Goal: Obtain resource: Download file/media

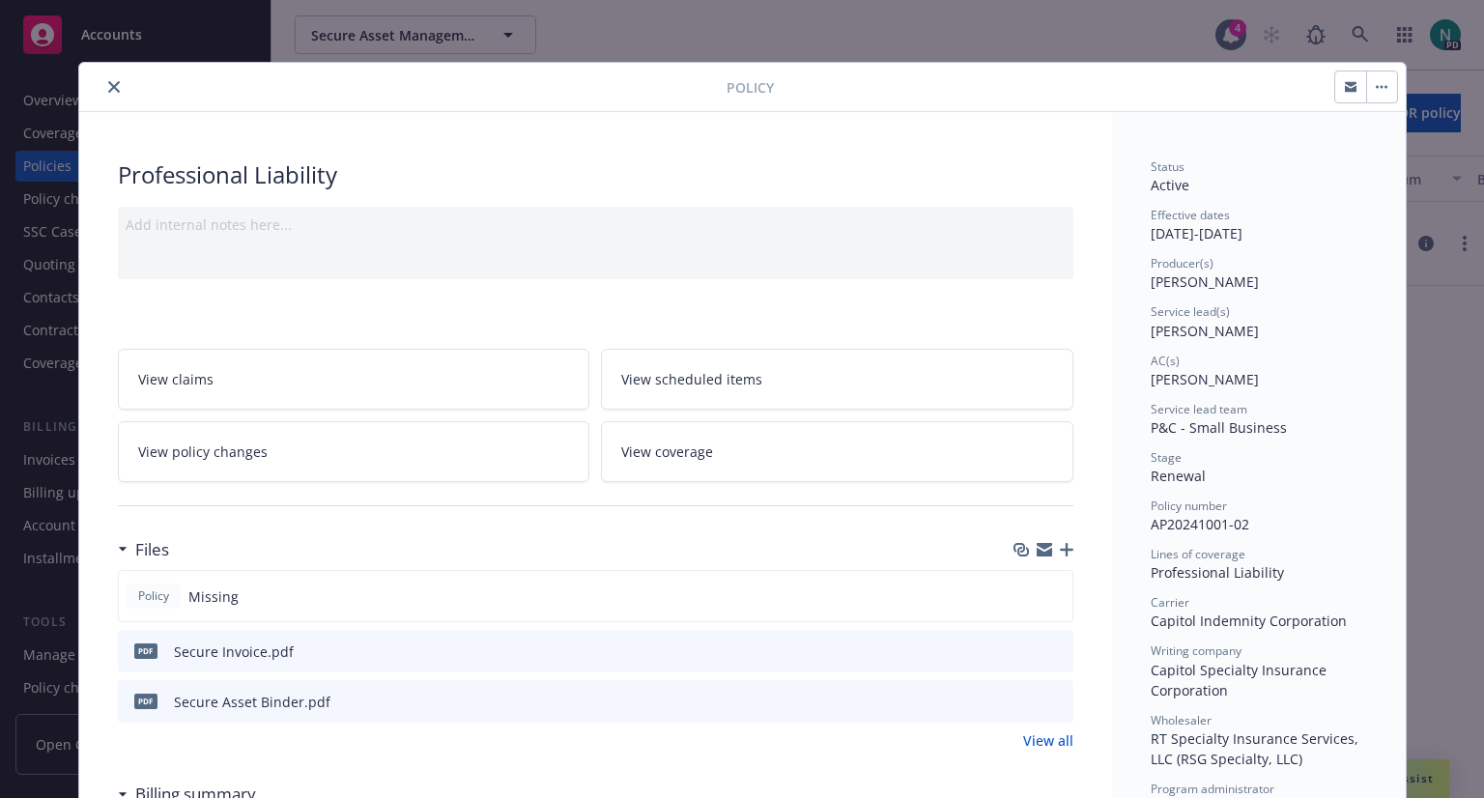
click at [108, 86] on icon "close" at bounding box center [114, 87] width 12 height 12
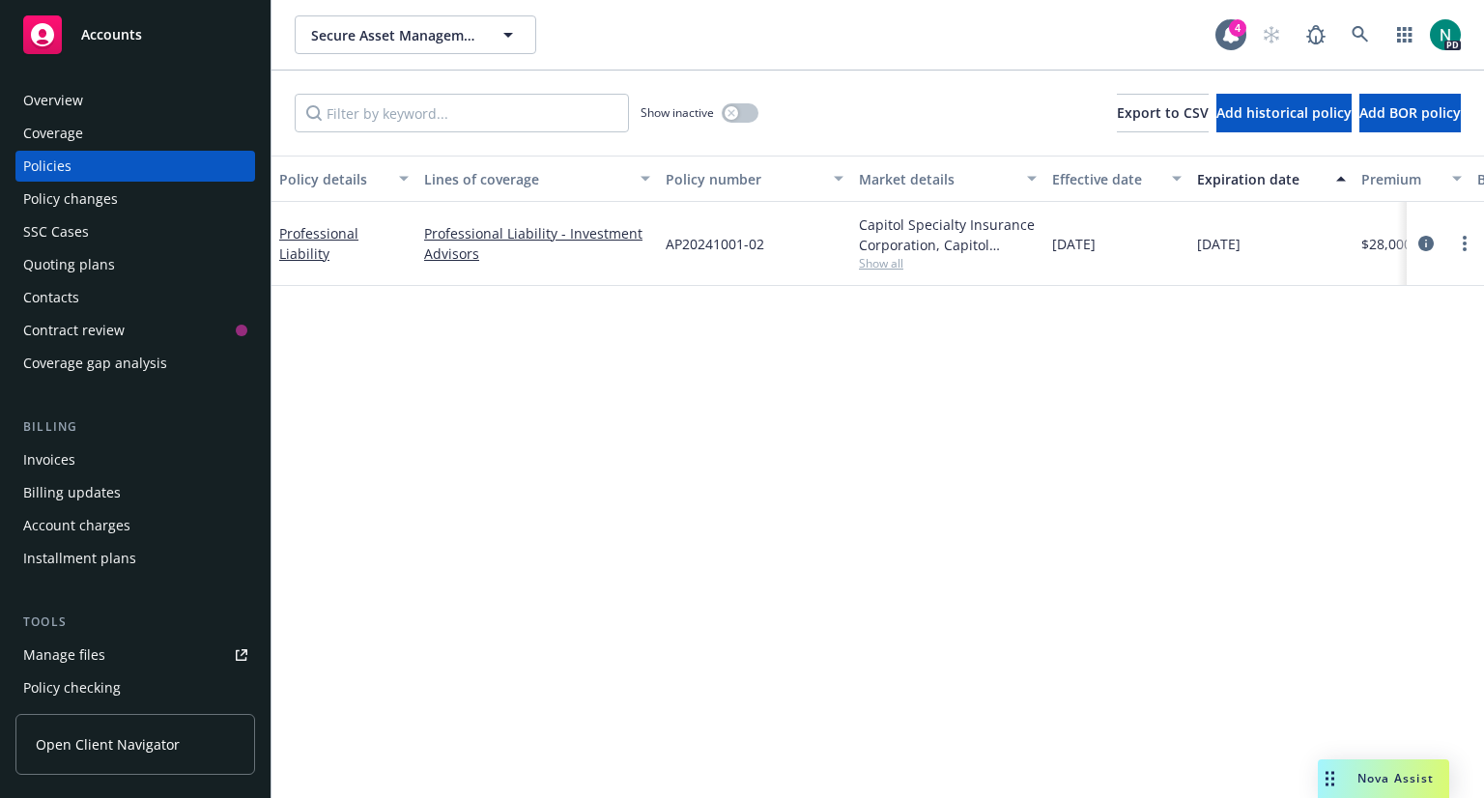
click at [124, 28] on span "Accounts" at bounding box center [111, 34] width 61 height 15
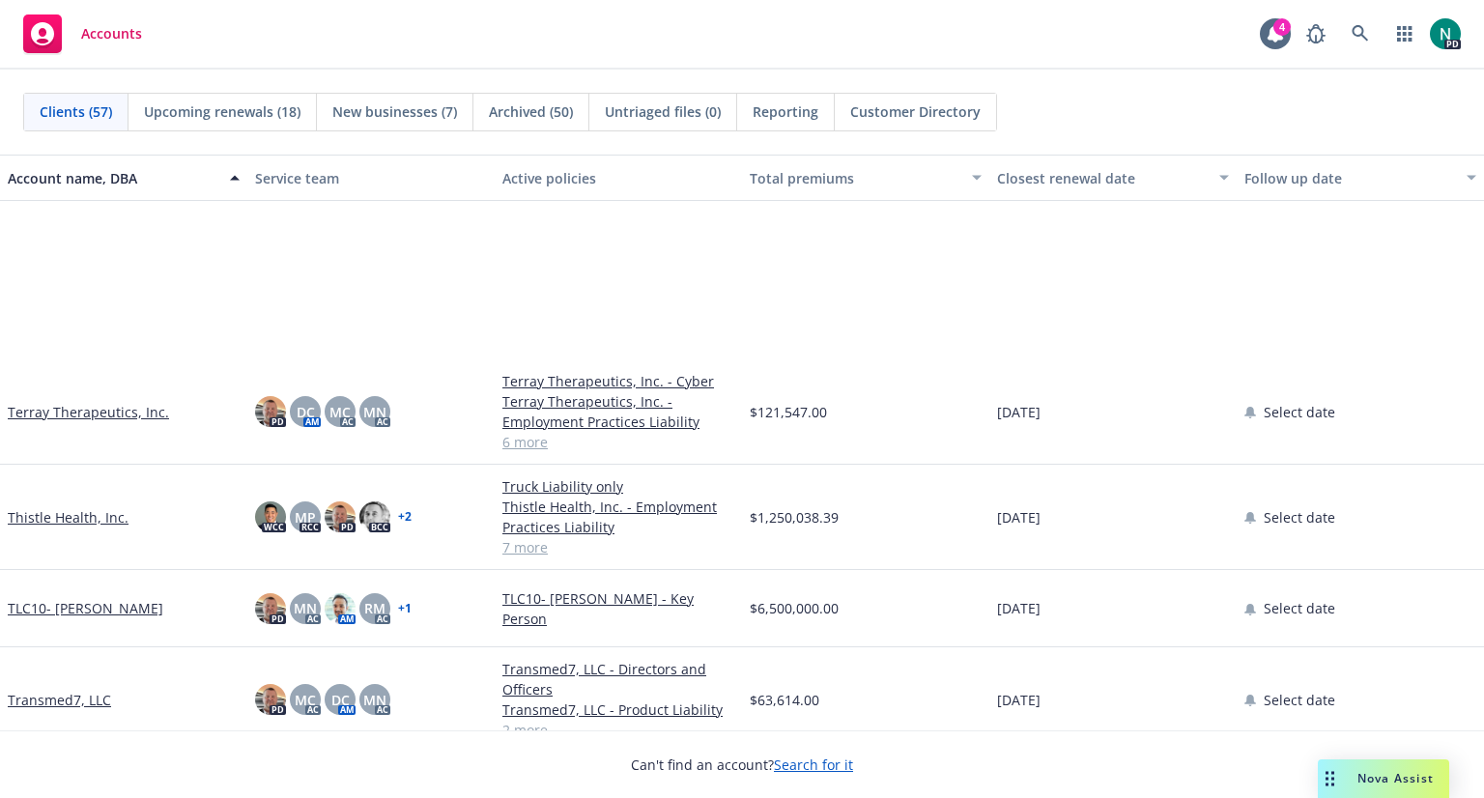
scroll to position [3928, 0]
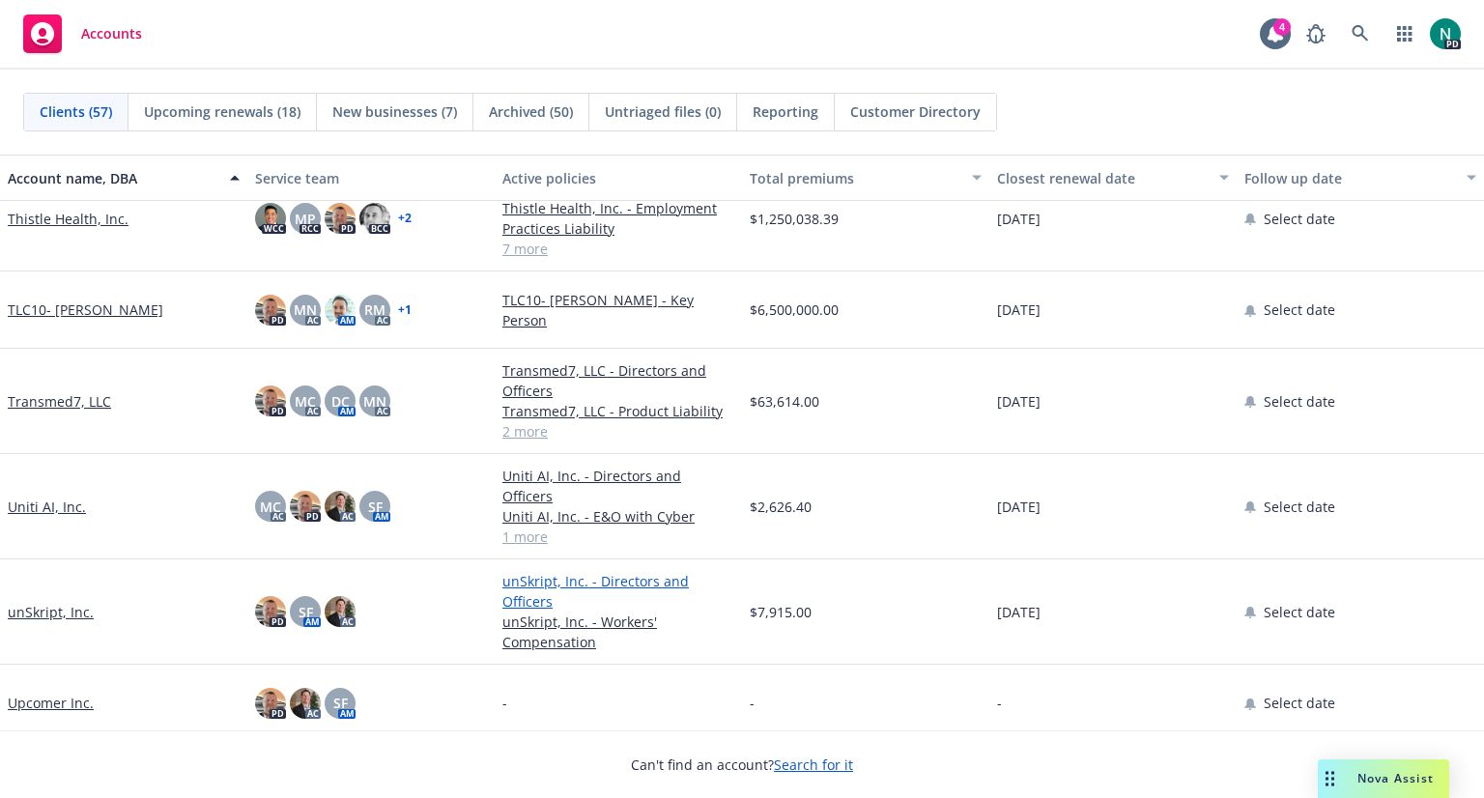
click at [547, 572] on link "unSkript, Inc. - Directors and Officers" at bounding box center [619, 591] width 232 height 41
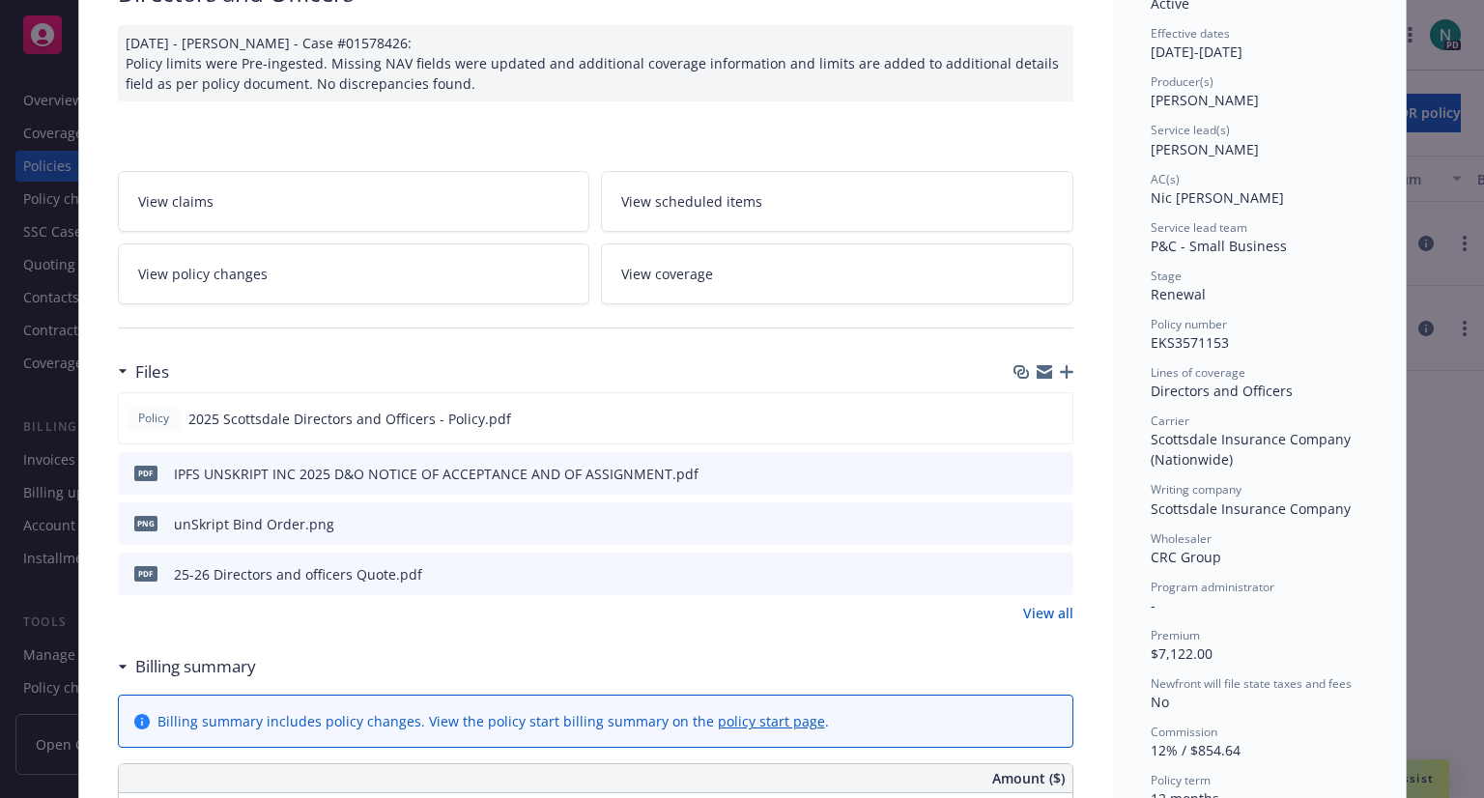
scroll to position [14, 0]
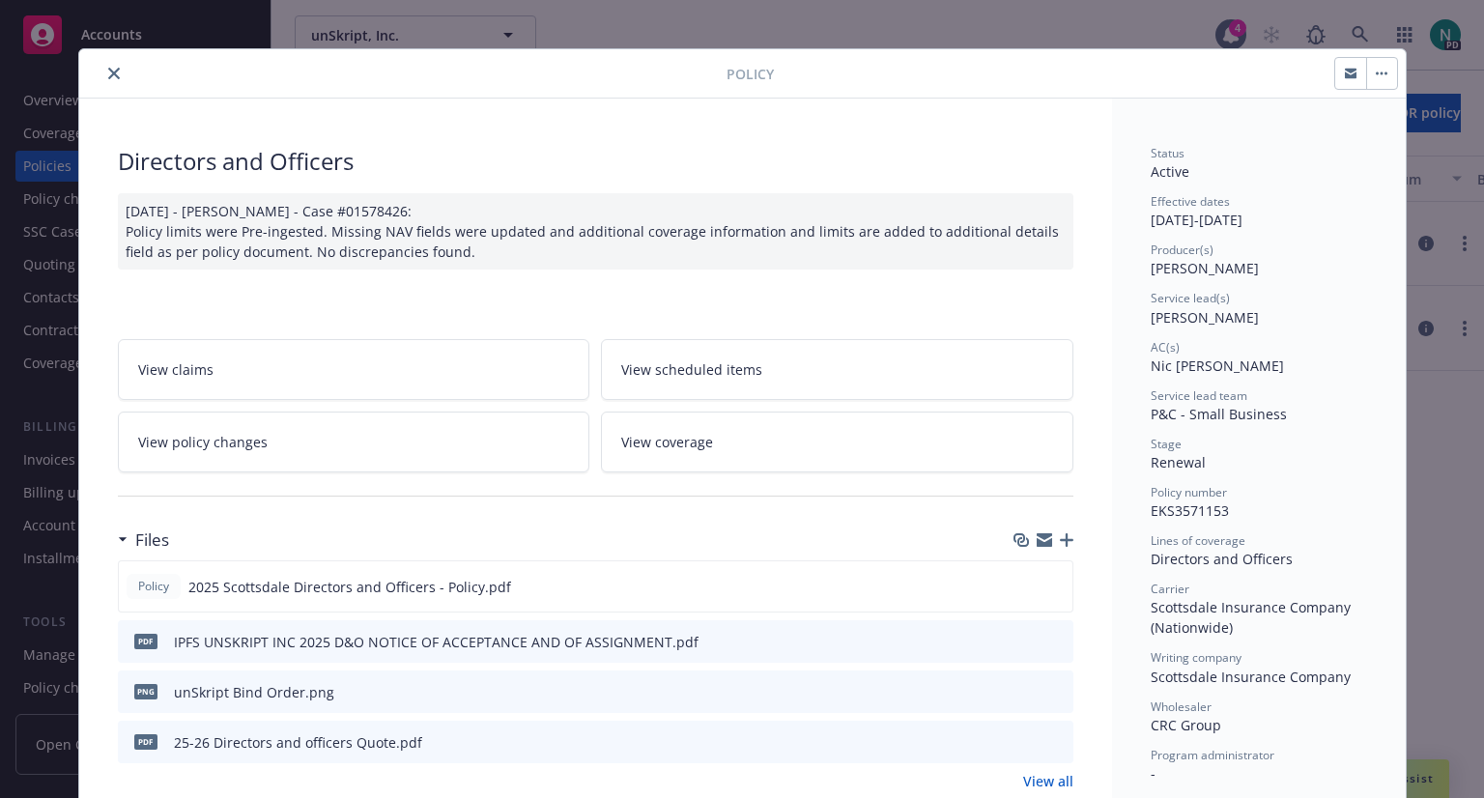
click at [108, 70] on icon "close" at bounding box center [114, 74] width 12 height 12
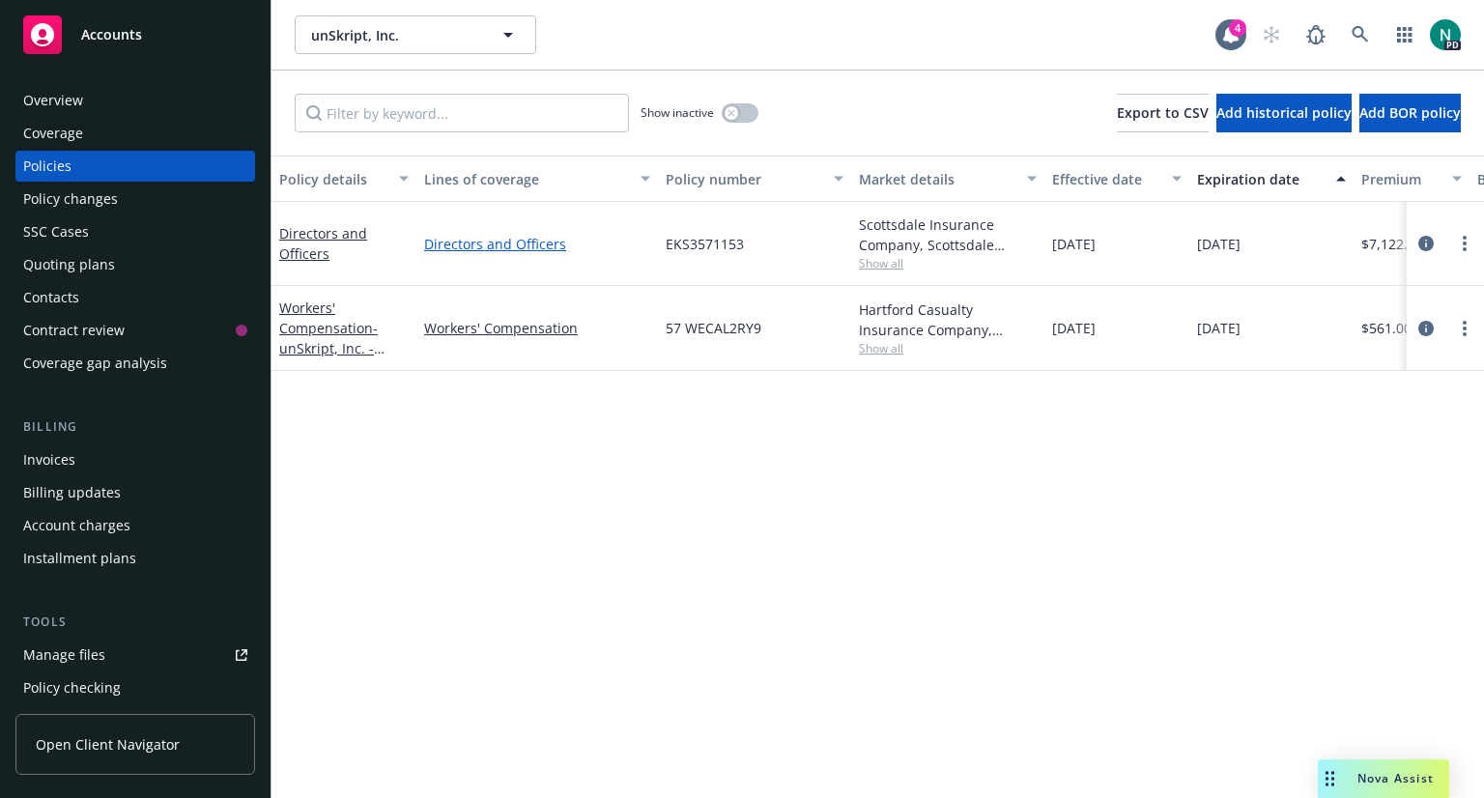
click at [530, 241] on link "Directors and Officers" at bounding box center [537, 244] width 226 height 20
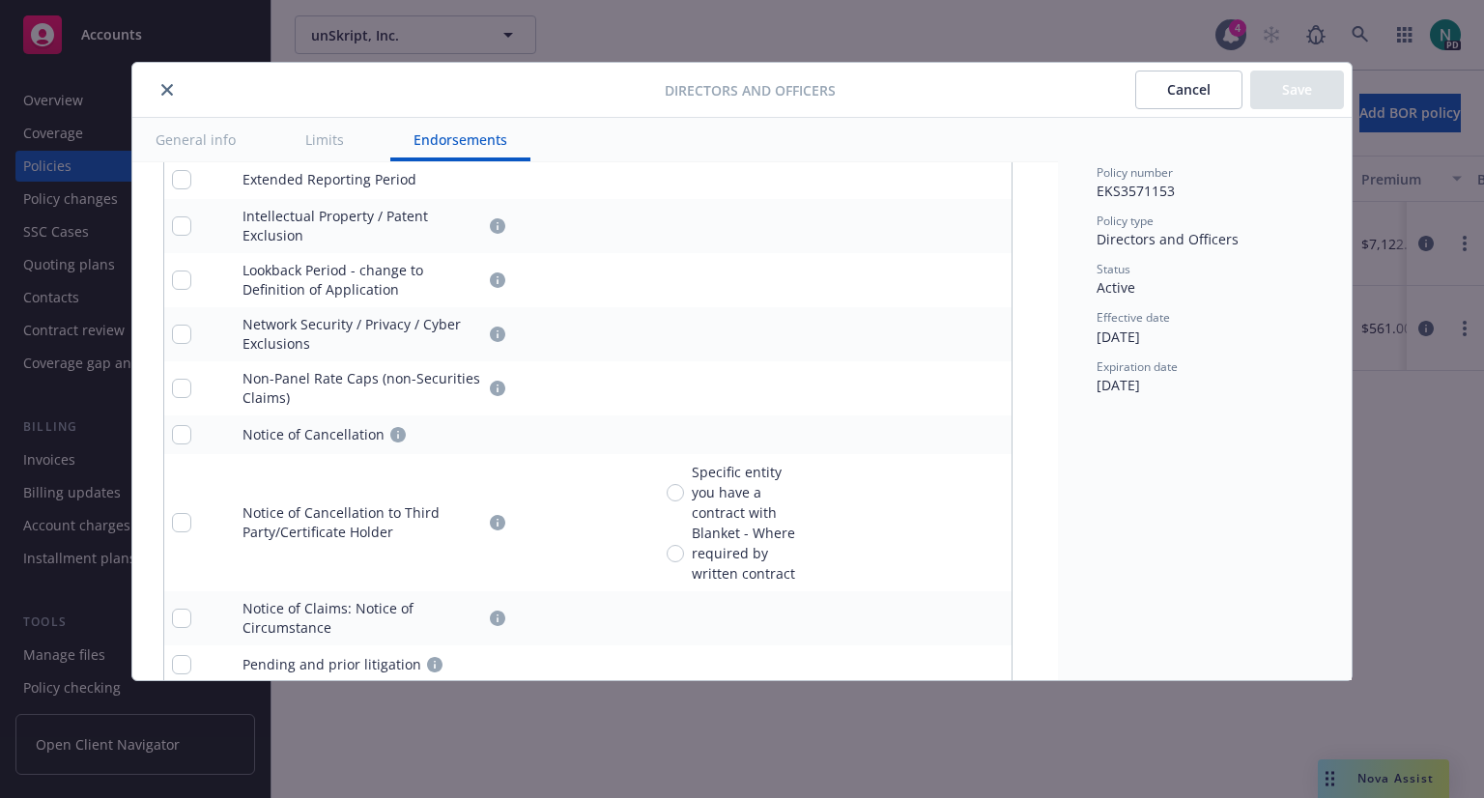
scroll to position [2784, 0]
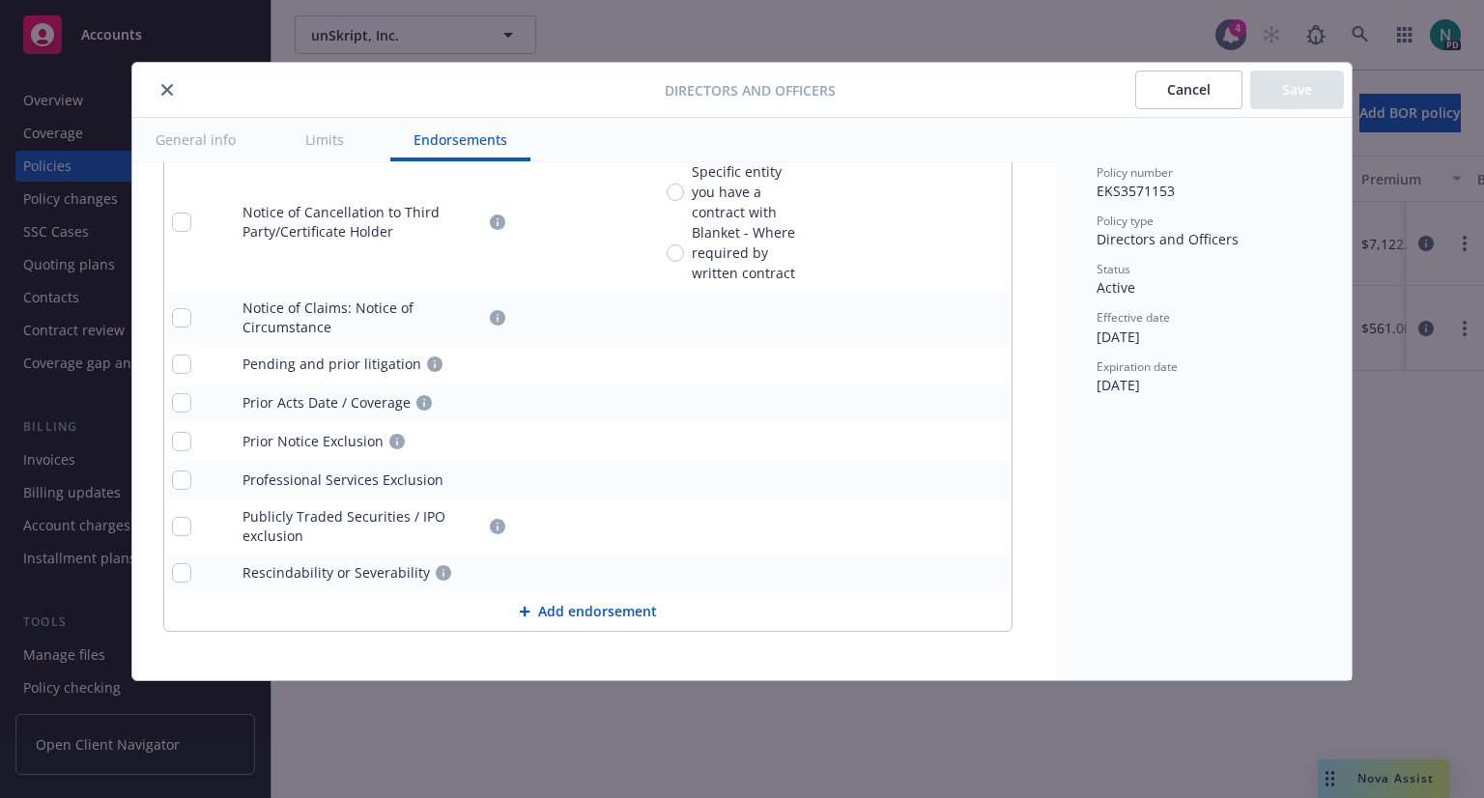
click at [164, 90] on icon "close" at bounding box center [167, 90] width 12 height 12
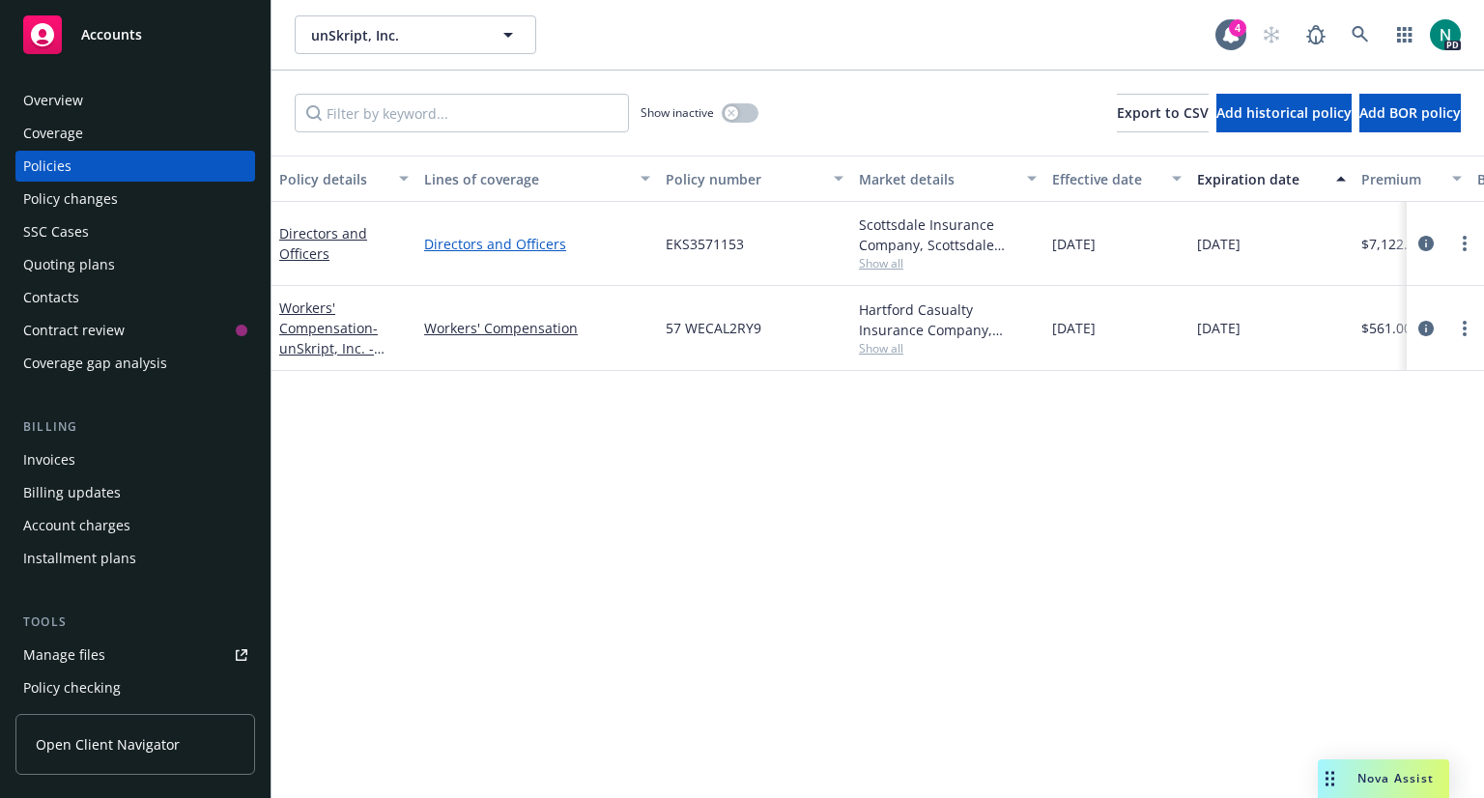
click at [469, 246] on link "Directors and Officers" at bounding box center [537, 244] width 226 height 20
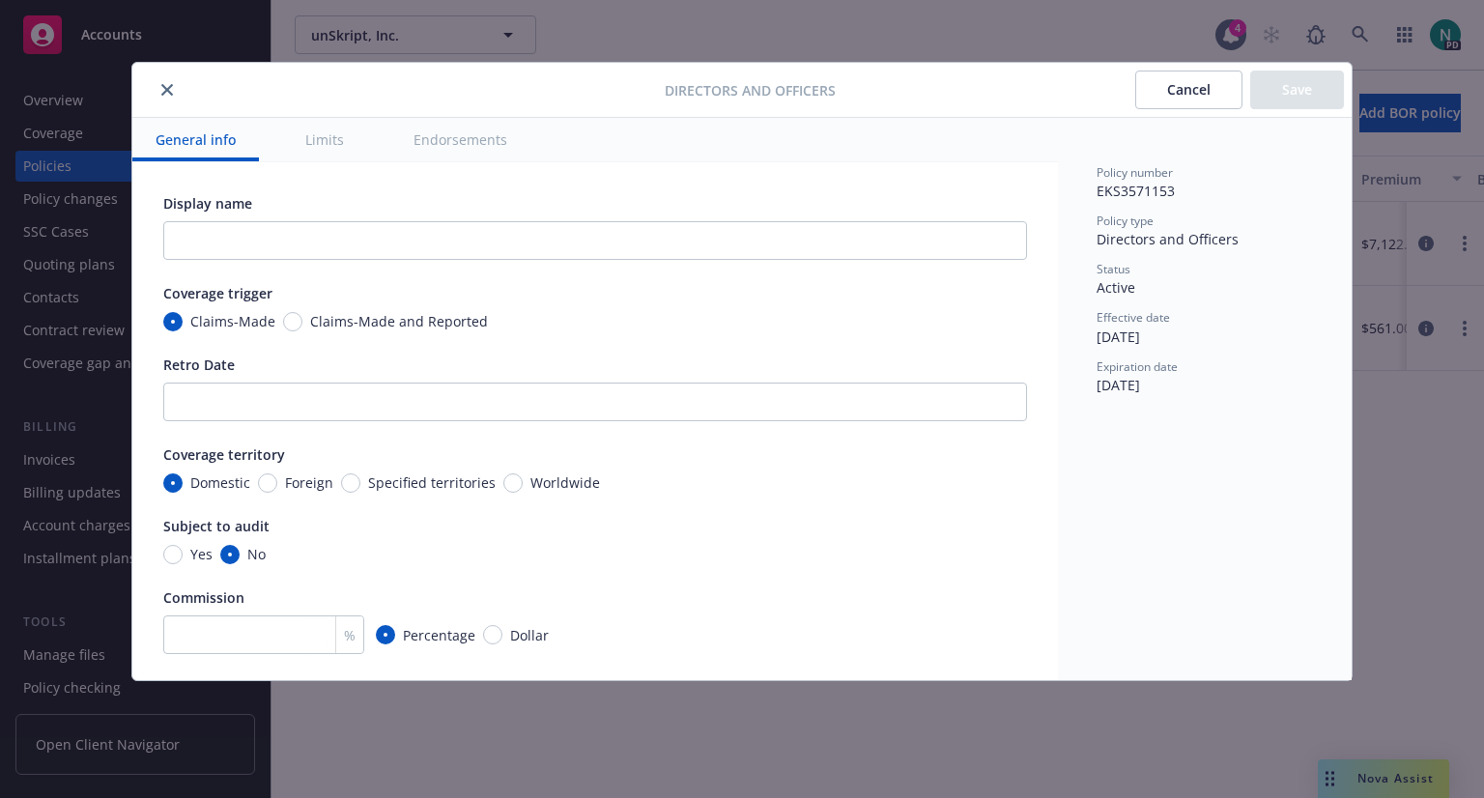
type textarea "x"
click at [161, 87] on icon "close" at bounding box center [167, 90] width 12 height 12
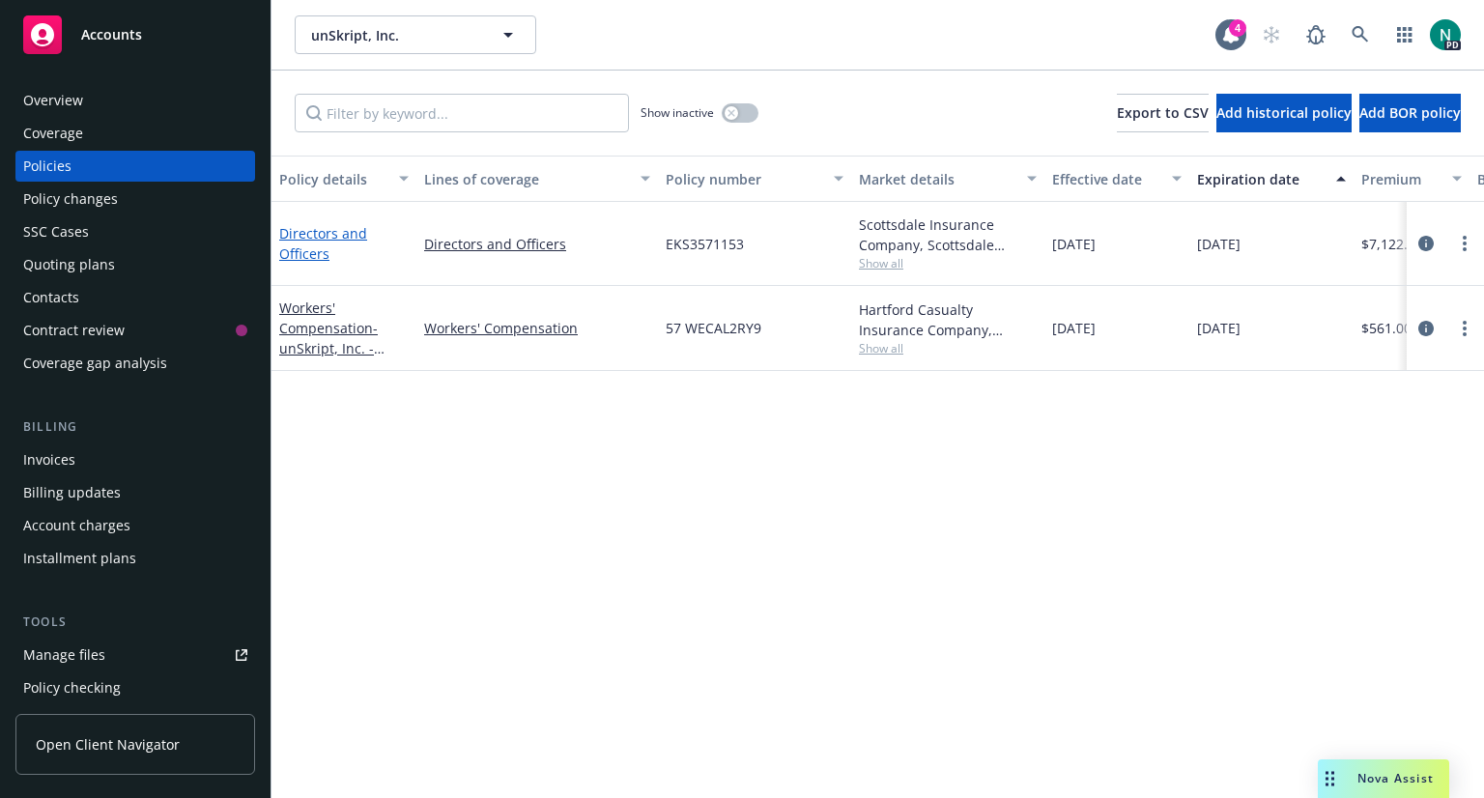
click at [331, 236] on link "Directors and Officers" at bounding box center [323, 243] width 88 height 39
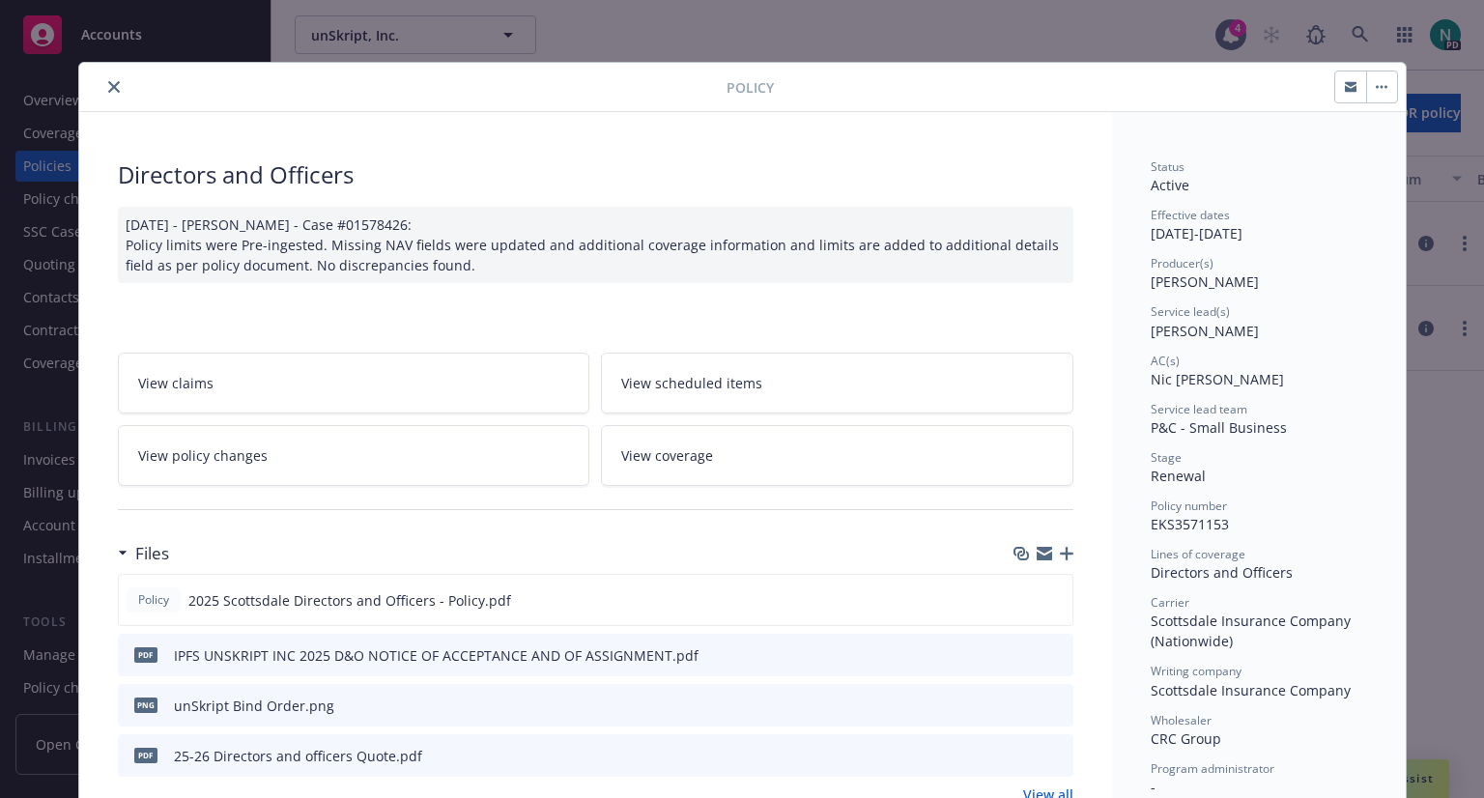
scroll to position [58, 0]
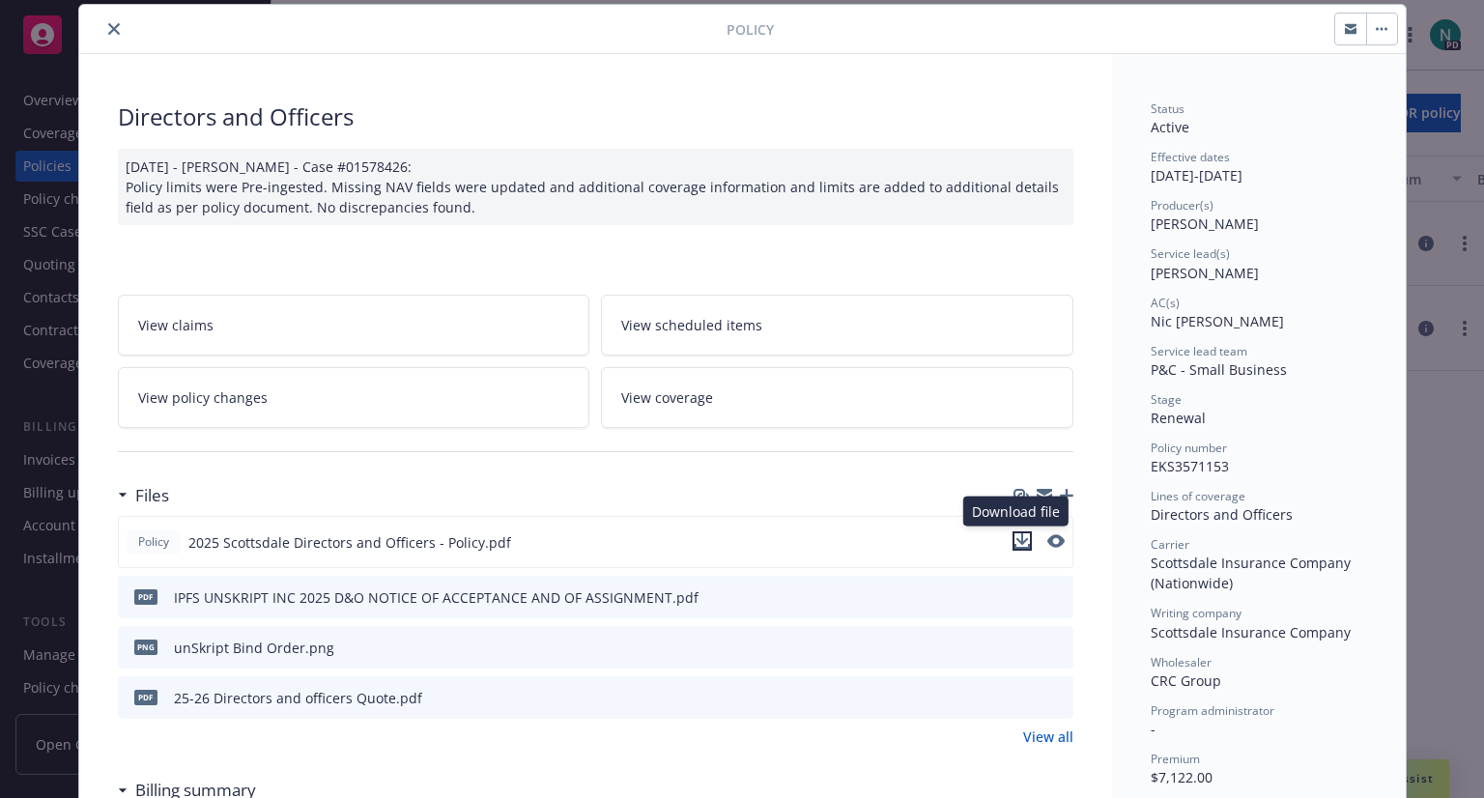
click at [1015, 538] on icon "download file" at bounding box center [1022, 540] width 15 height 15
click at [108, 28] on icon "close" at bounding box center [114, 29] width 12 height 12
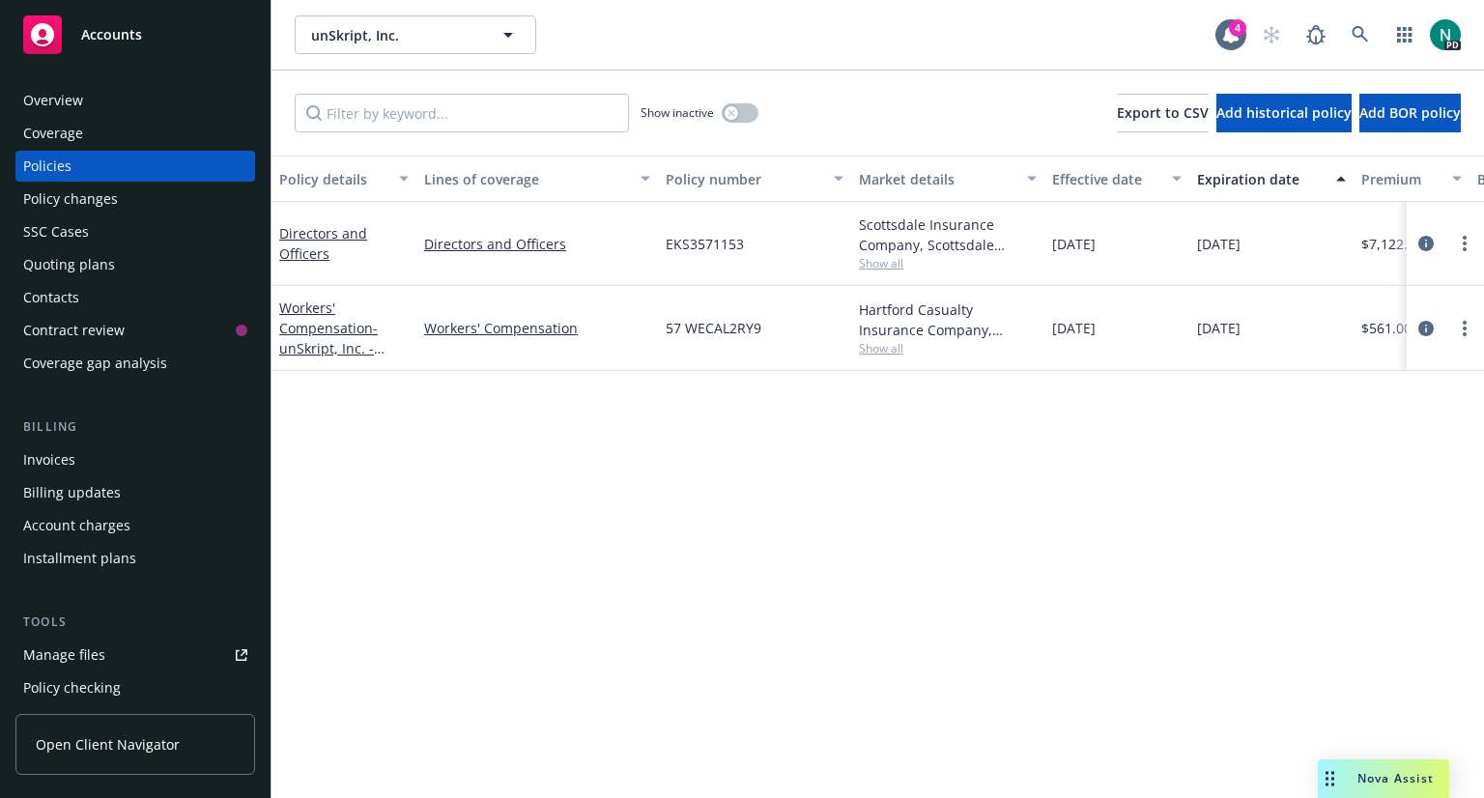
click at [111, 28] on span "Accounts" at bounding box center [111, 34] width 61 height 15
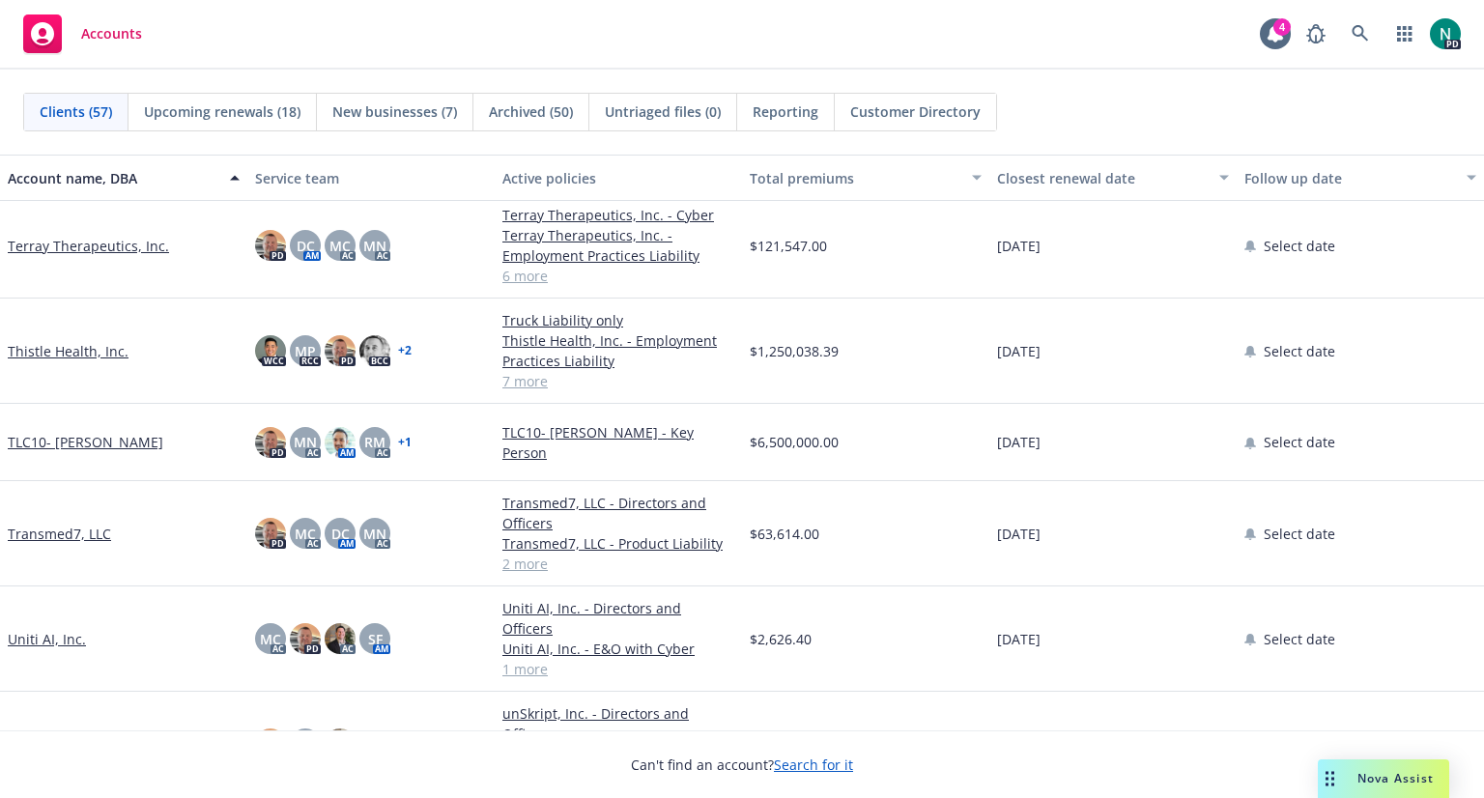
scroll to position [3826, 0]
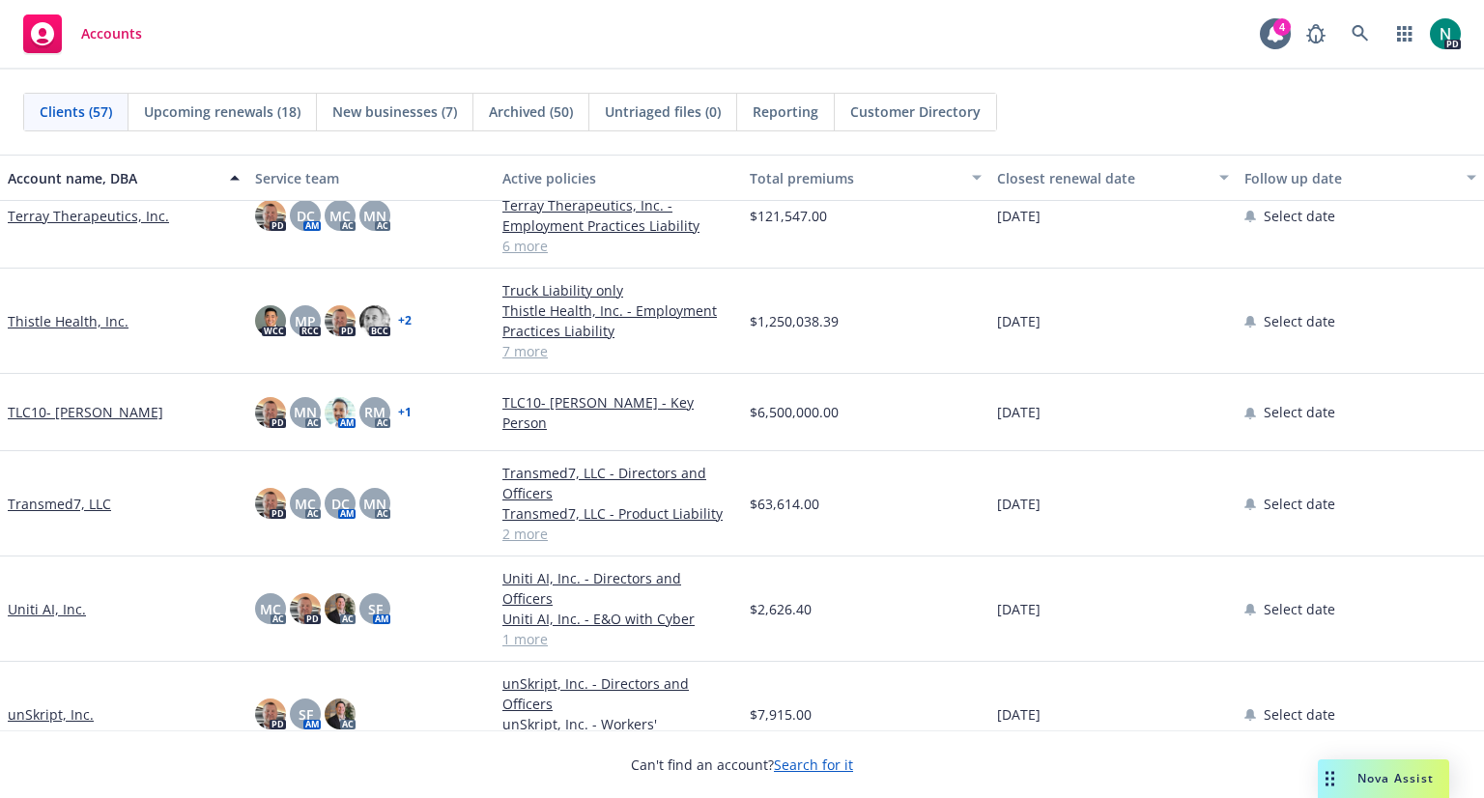
click at [59, 601] on link "Uniti AI, Inc." at bounding box center [47, 609] width 78 height 20
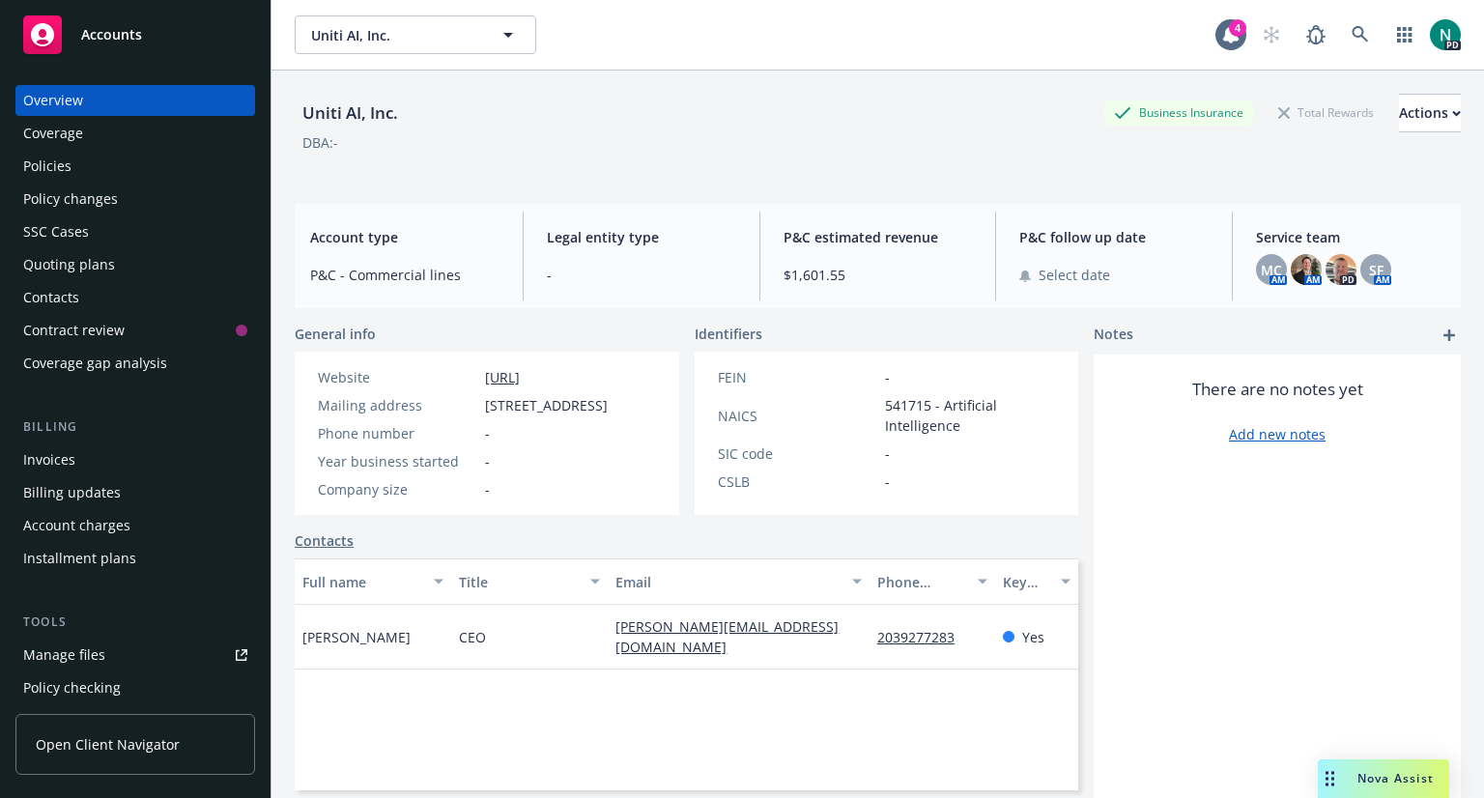
click at [57, 171] on div "Policies" at bounding box center [47, 166] width 48 height 31
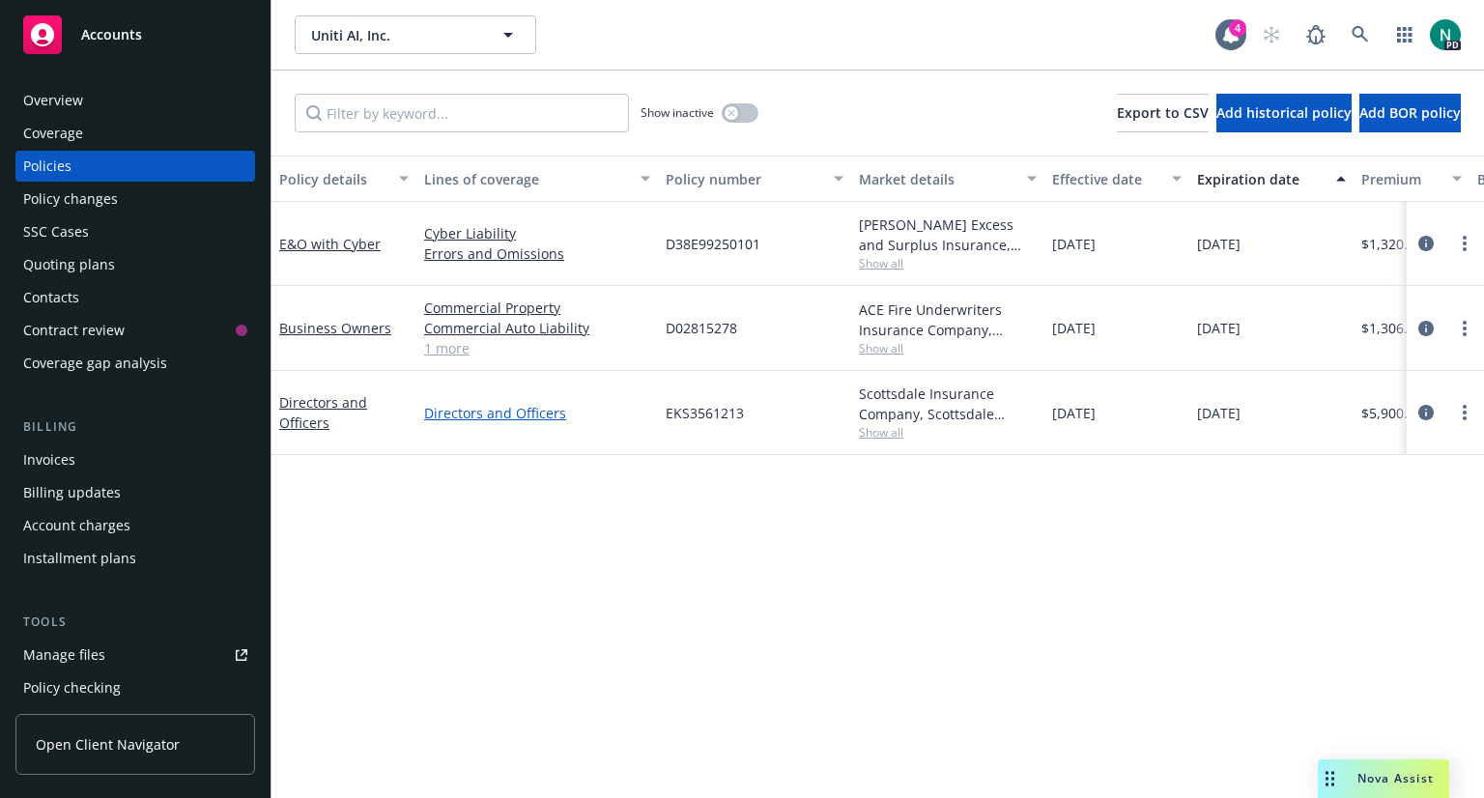
click at [475, 408] on link "Directors and Officers" at bounding box center [537, 413] width 226 height 20
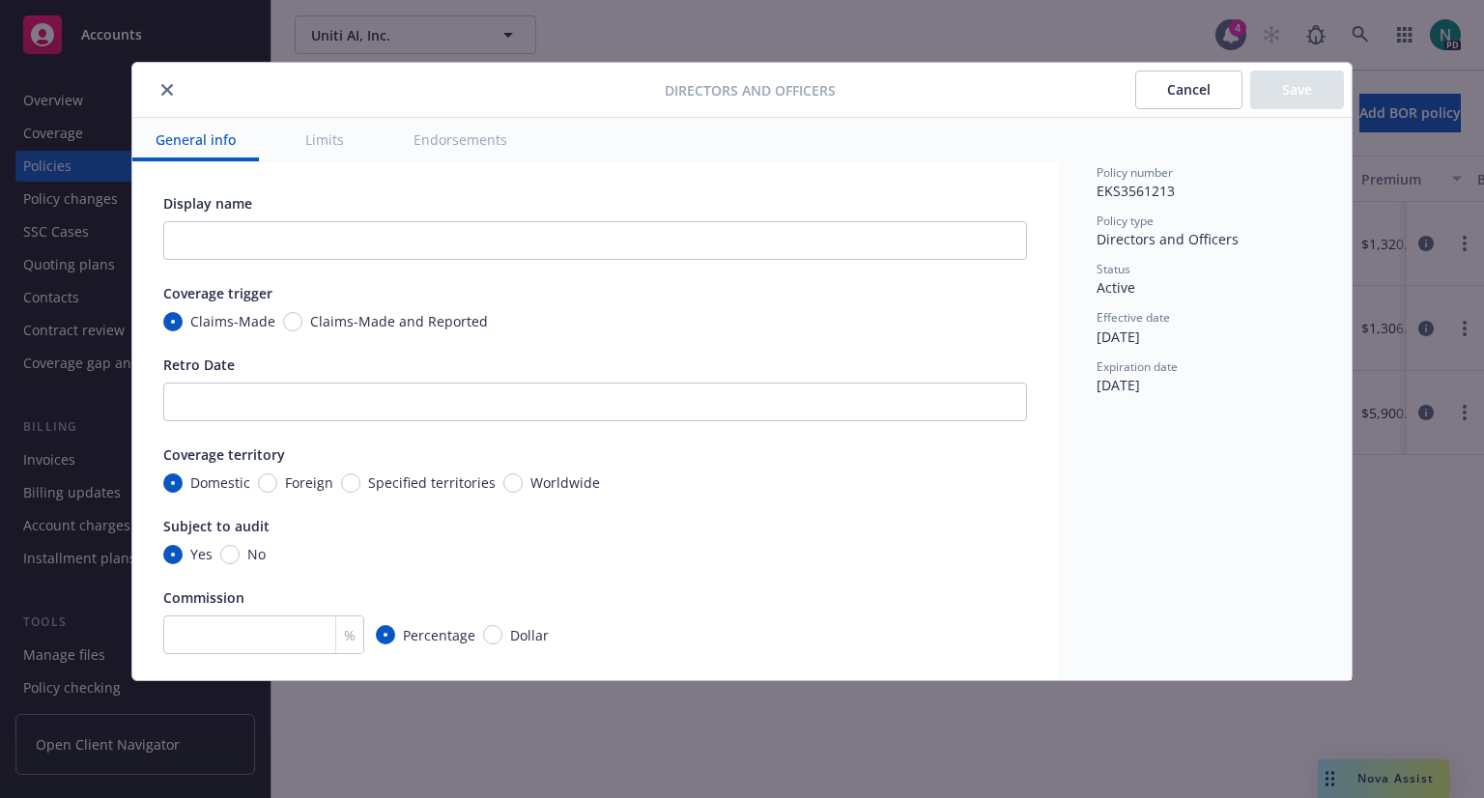
click at [162, 87] on icon "close" at bounding box center [167, 90] width 12 height 12
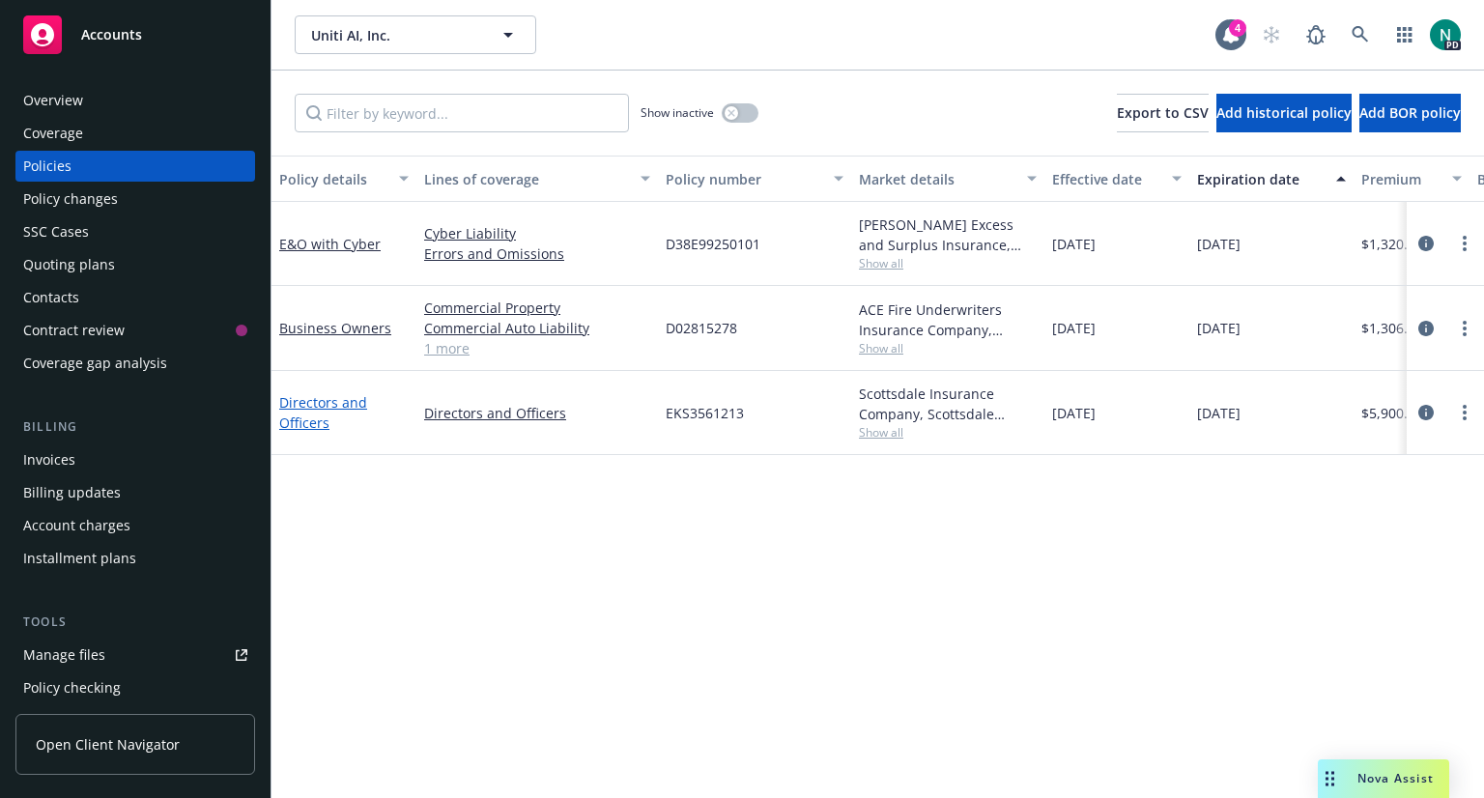
click at [341, 407] on link "Directors and Officers" at bounding box center [323, 412] width 88 height 39
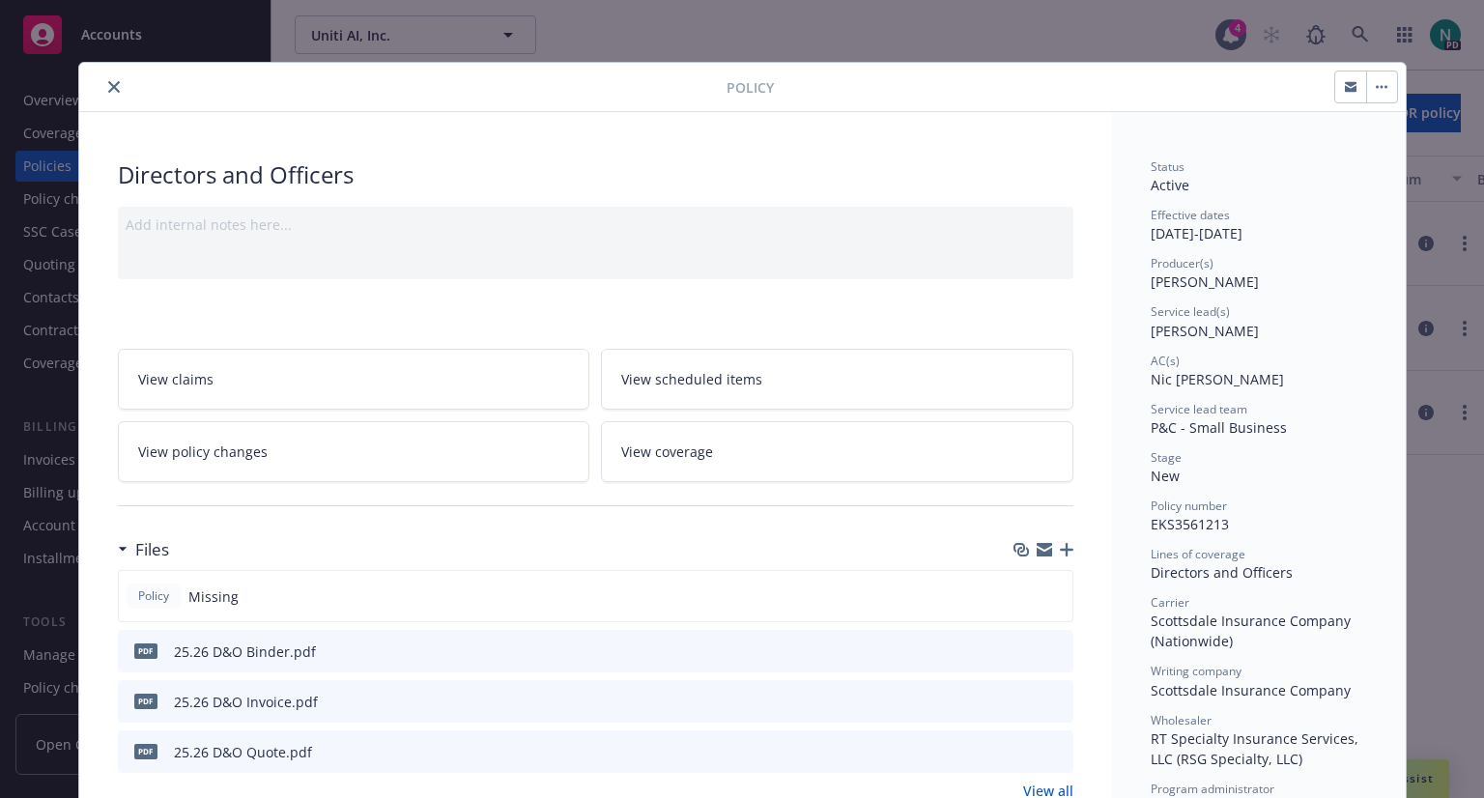
click at [1051, 646] on icon "preview file" at bounding box center [1055, 651] width 17 height 14
click at [108, 91] on icon "close" at bounding box center [114, 87] width 12 height 12
